Goal: Find specific page/section: Find specific page/section

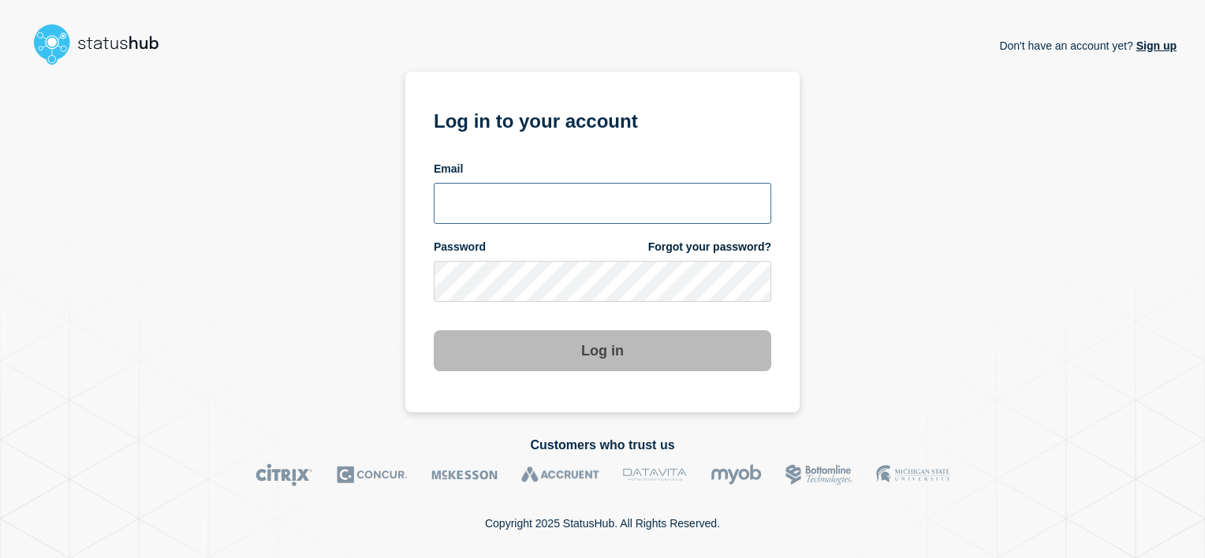
type input "alan.capistrano@kocho.co.uk"
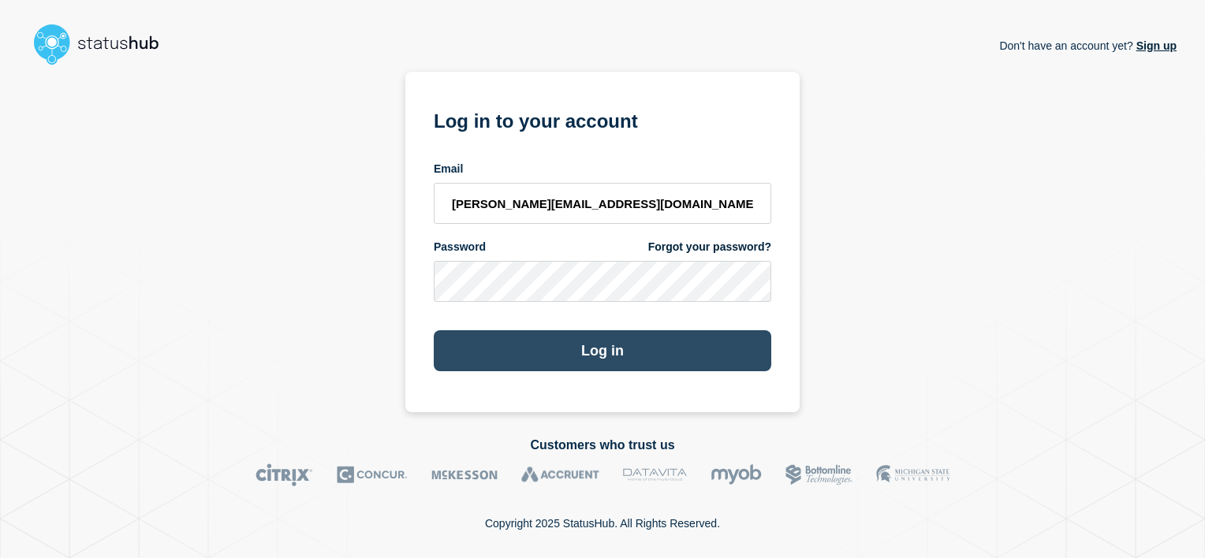
click at [600, 345] on button "Log in" at bounding box center [603, 351] width 338 height 41
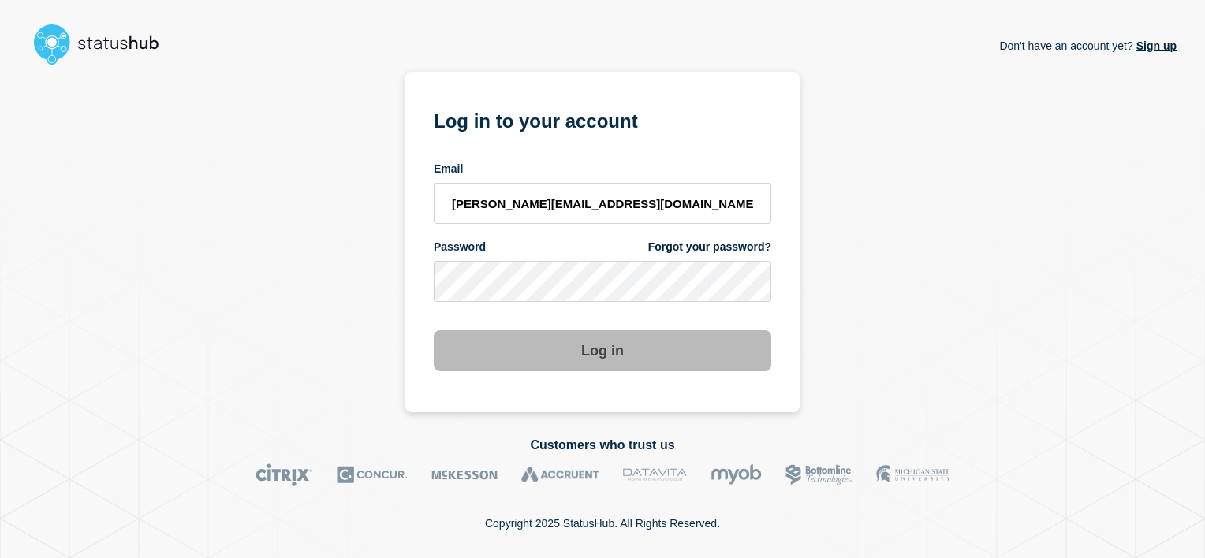
click at [591, 326] on div "Log in" at bounding box center [603, 345] width 338 height 54
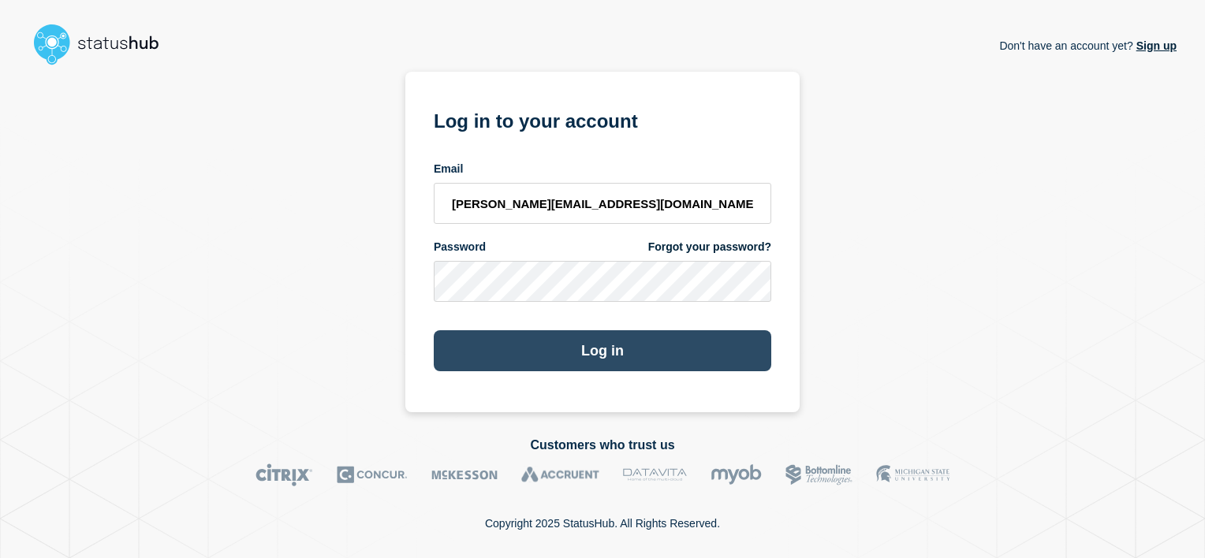
click at [590, 364] on button "Log in" at bounding box center [603, 351] width 338 height 41
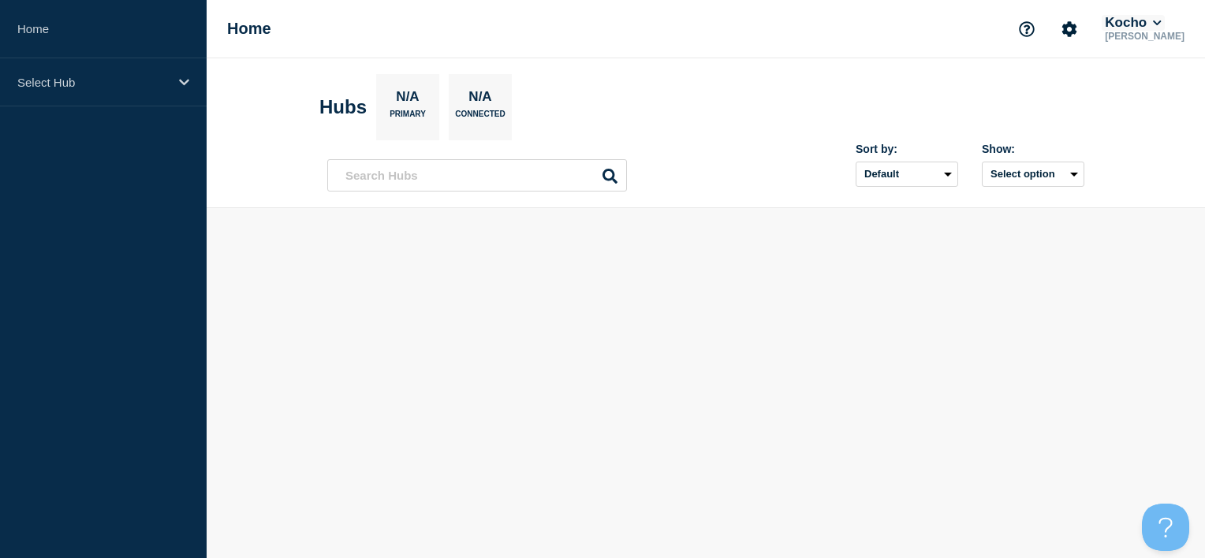
click at [1162, 20] on icon at bounding box center [1157, 22] width 9 height 9
click at [1149, 106] on button "LloydsAAH" at bounding box center [1151, 100] width 68 height 15
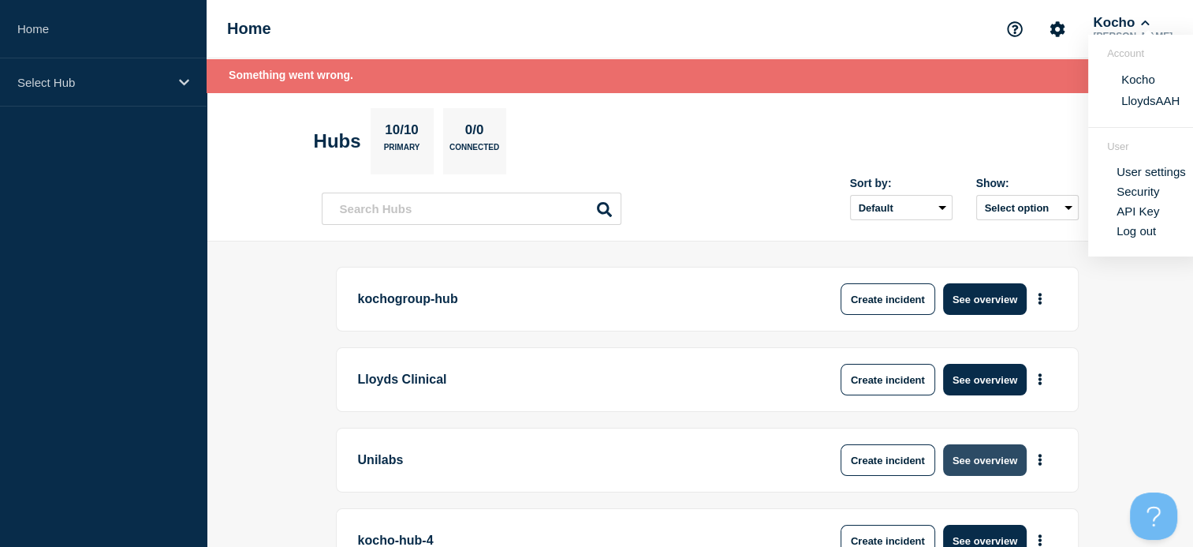
click at [984, 454] on button "See overview" at bounding box center [985, 460] width 84 height 32
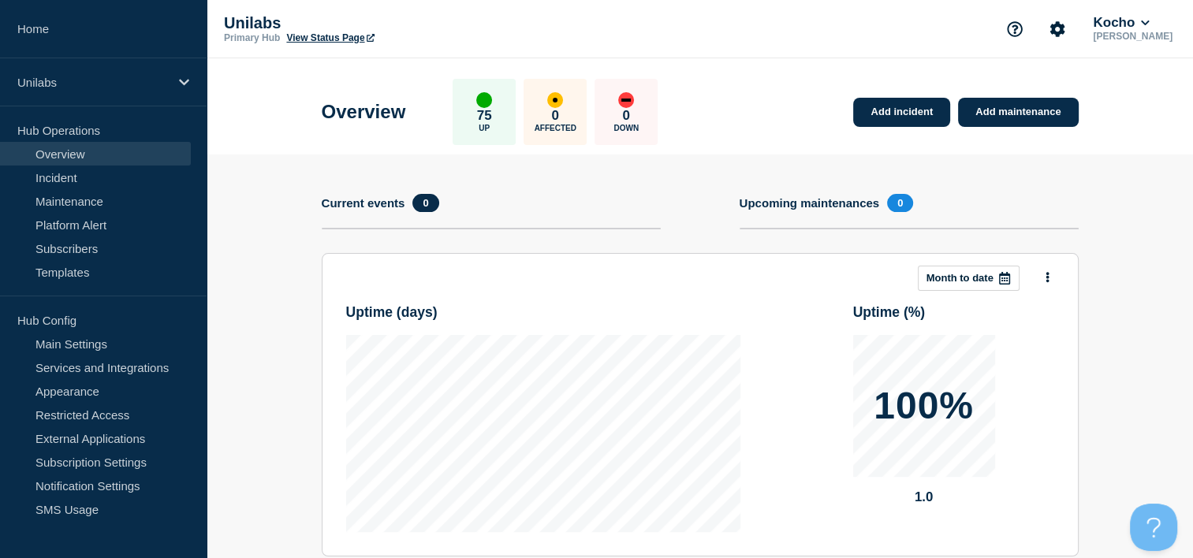
click at [346, 38] on link "View Status Page" at bounding box center [330, 37] width 88 height 11
